Goal: Information Seeking & Learning: Understand process/instructions

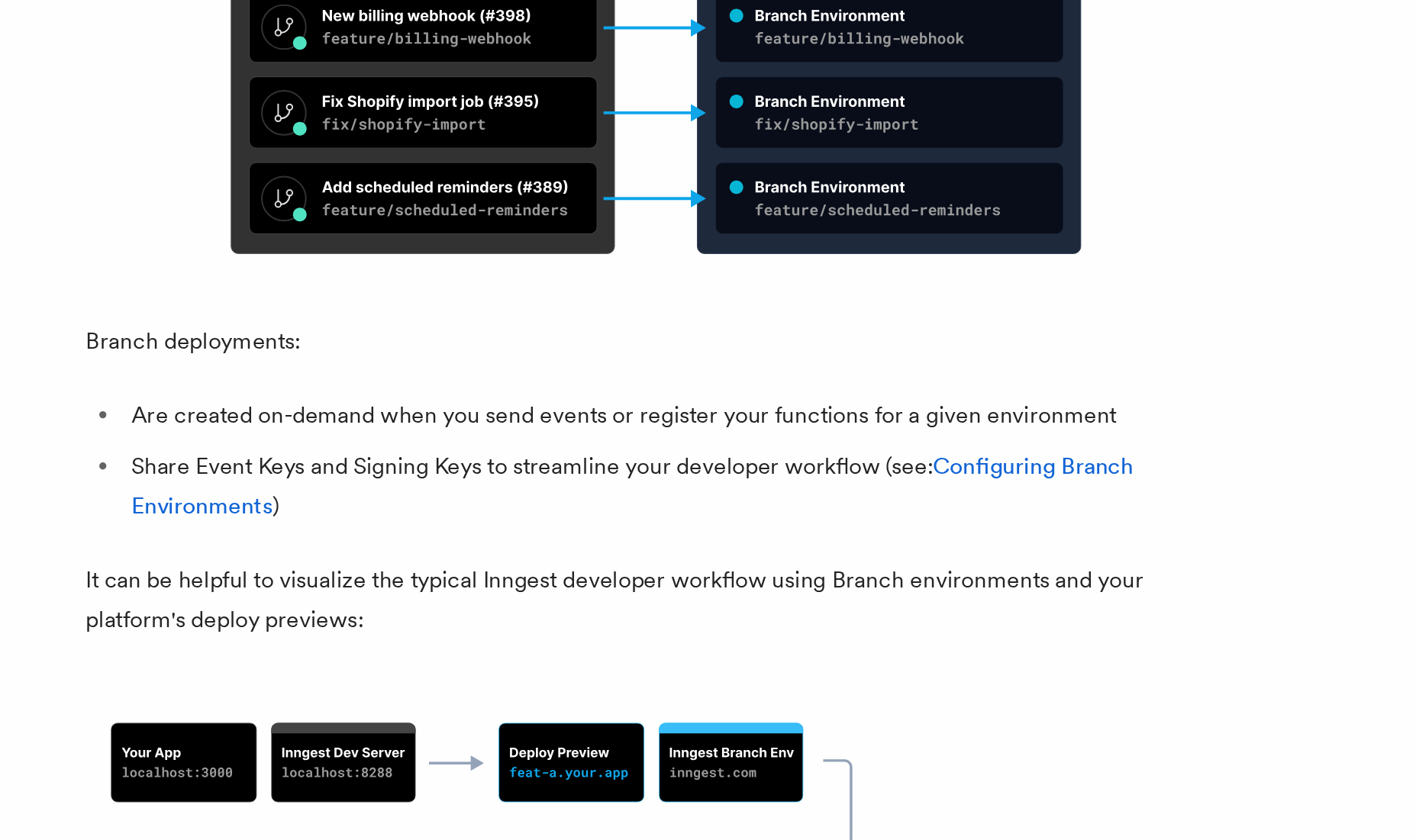
scroll to position [658, 0]
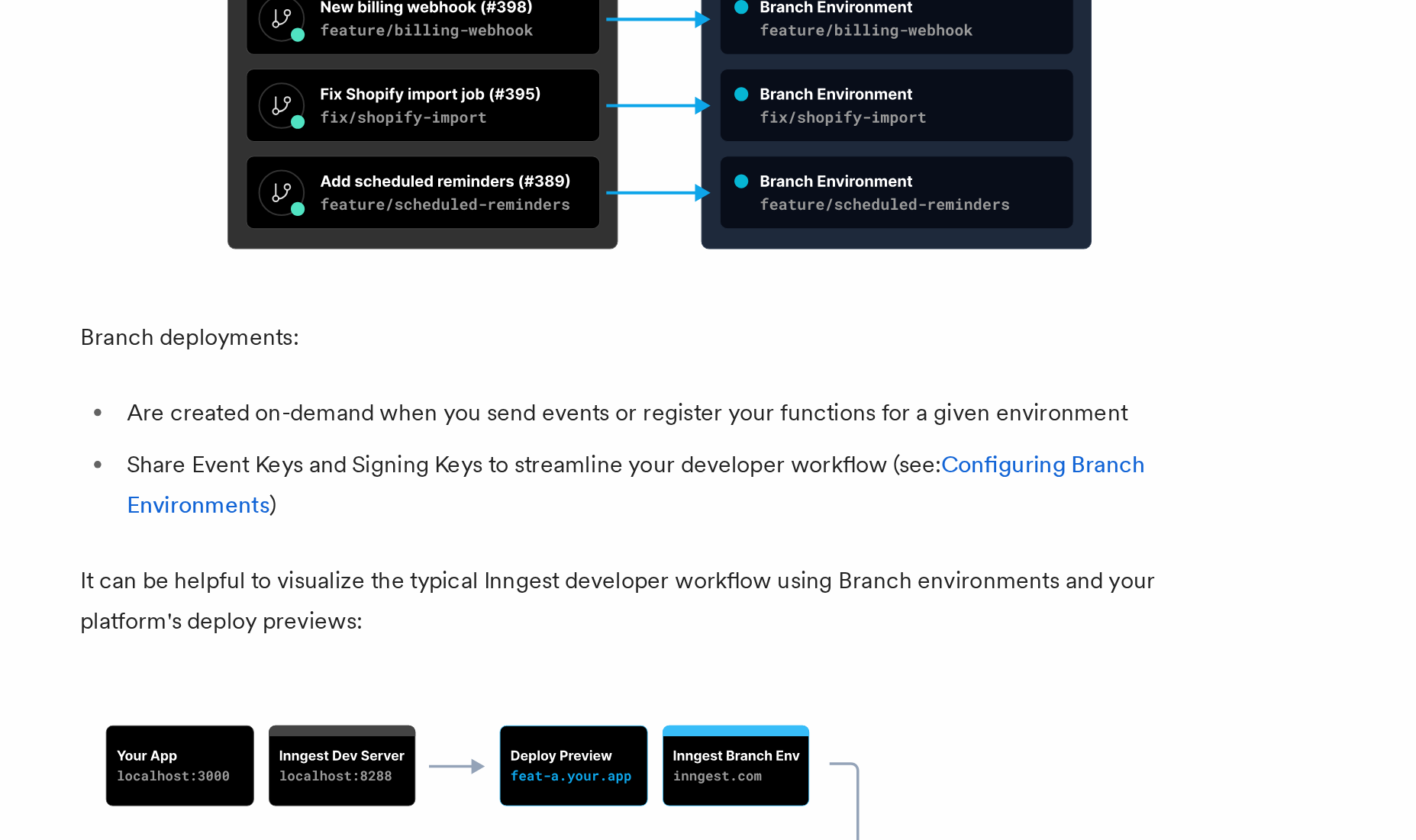
click at [346, 491] on link "Configuring Branch Environments" at bounding box center [546, 509] width 538 height 36
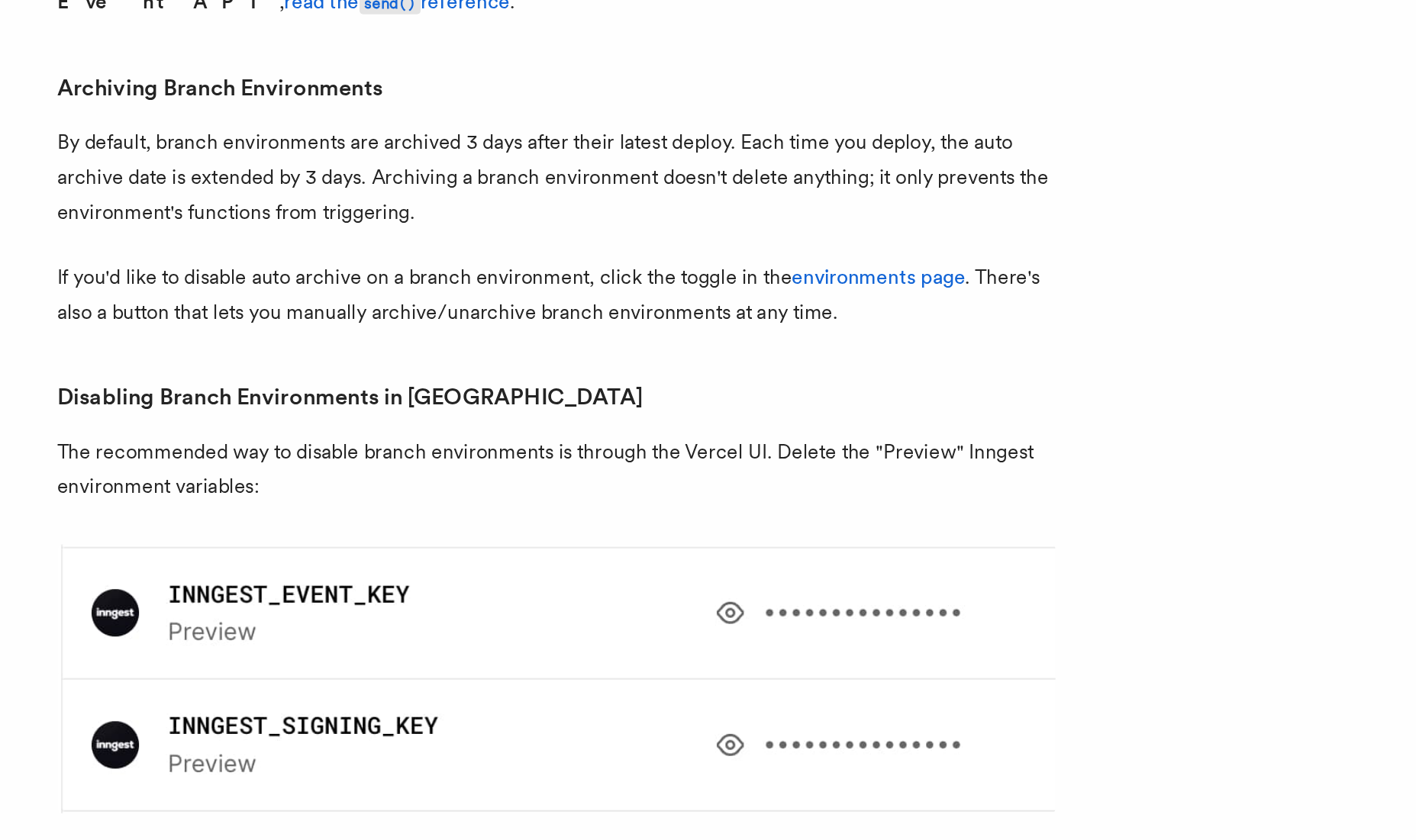
scroll to position [2344, 0]
